Goal: Find specific page/section: Find specific page/section

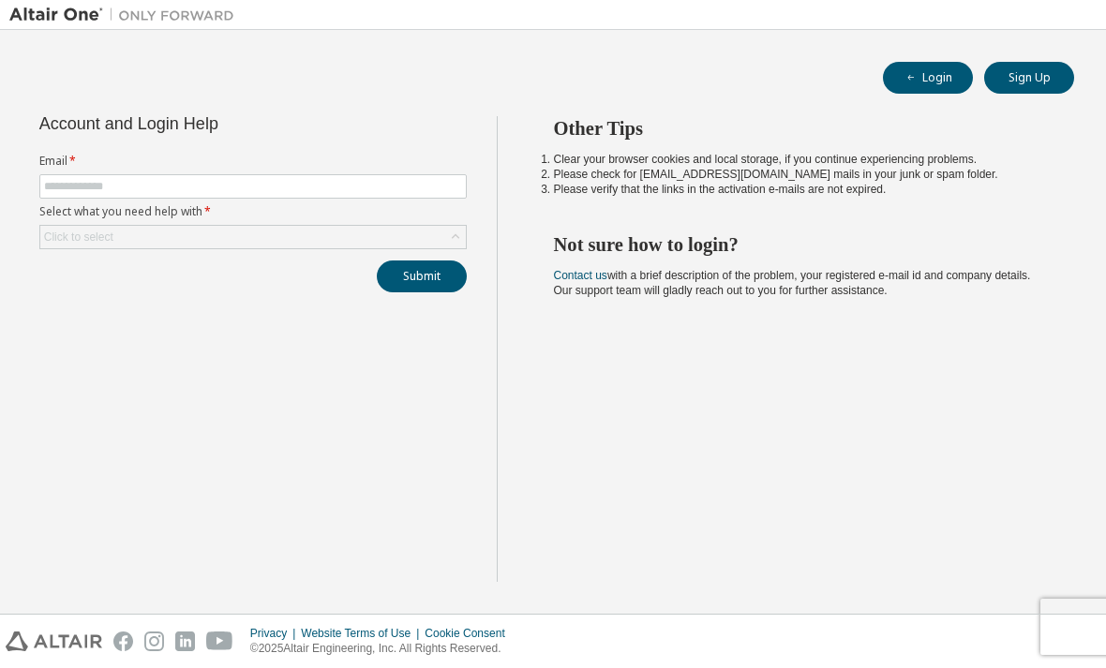
click at [958, 184] on li "Please verify that the links in the activation e-mails are not expired." at bounding box center [798, 189] width 488 height 15
click at [934, 75] on button "Login" at bounding box center [928, 78] width 90 height 32
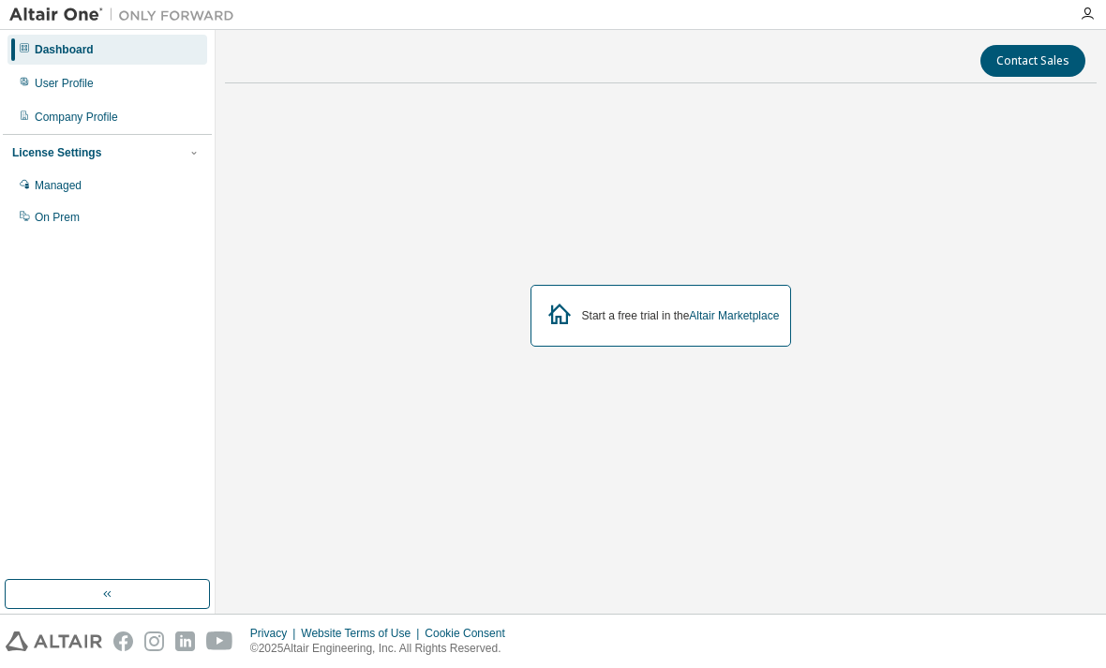
click at [769, 323] on link "Altair Marketplace" at bounding box center [734, 315] width 90 height 13
